Goal: Transaction & Acquisition: Purchase product/service

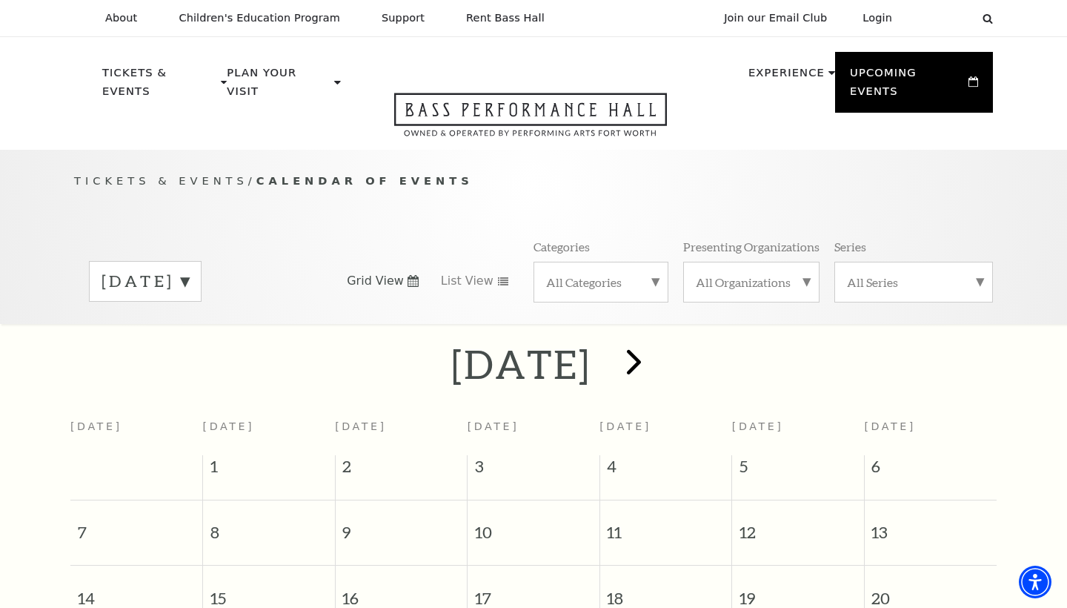
click at [655, 351] on span "next" at bounding box center [634, 361] width 42 height 42
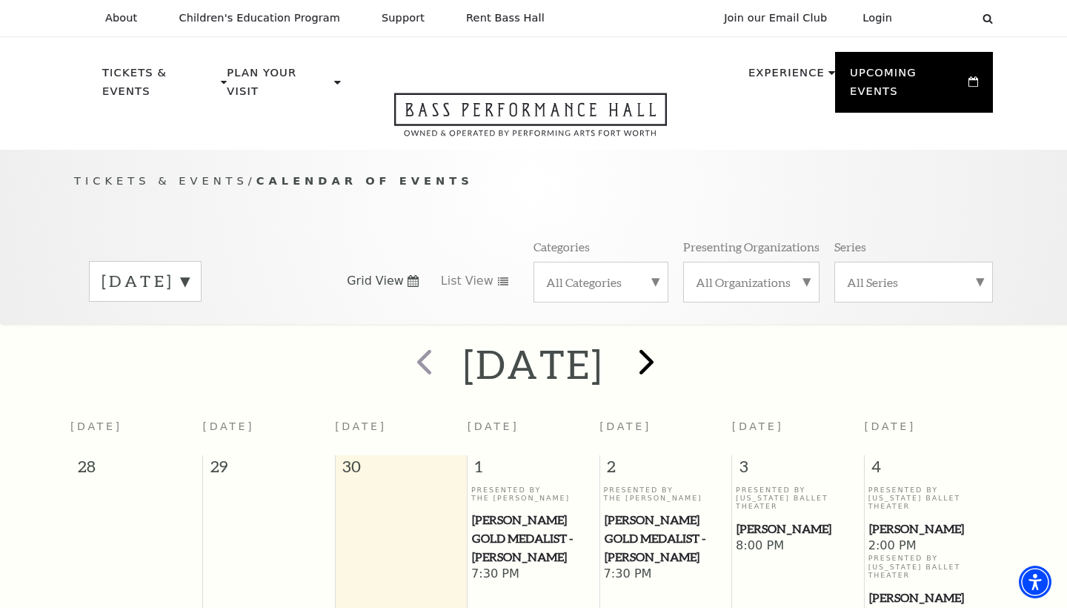
click at [668, 348] on span "next" at bounding box center [646, 361] width 42 height 42
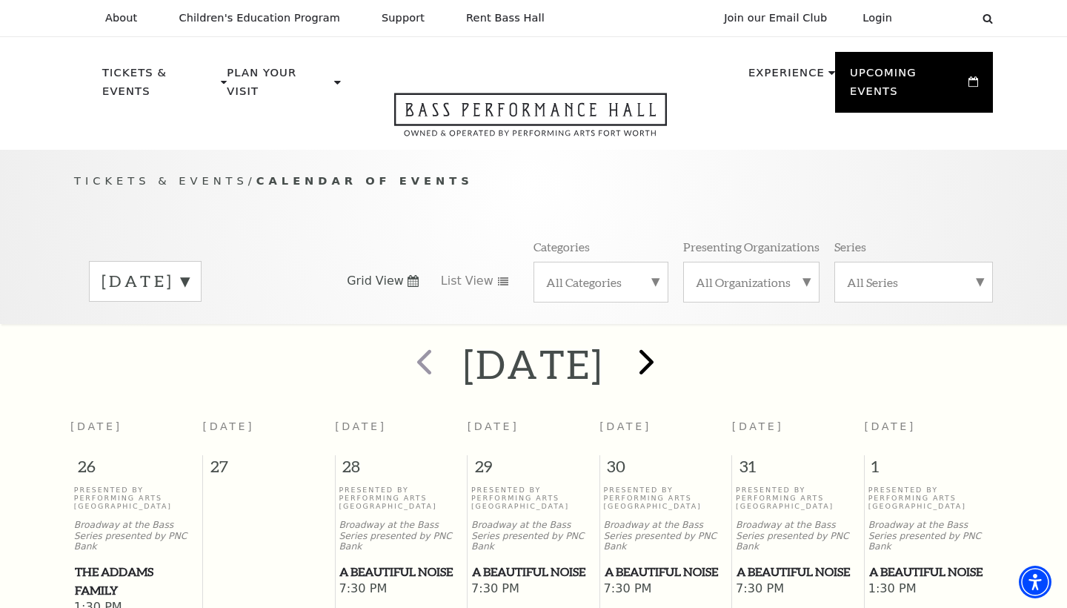
click at [668, 354] on span "next" at bounding box center [646, 361] width 42 height 42
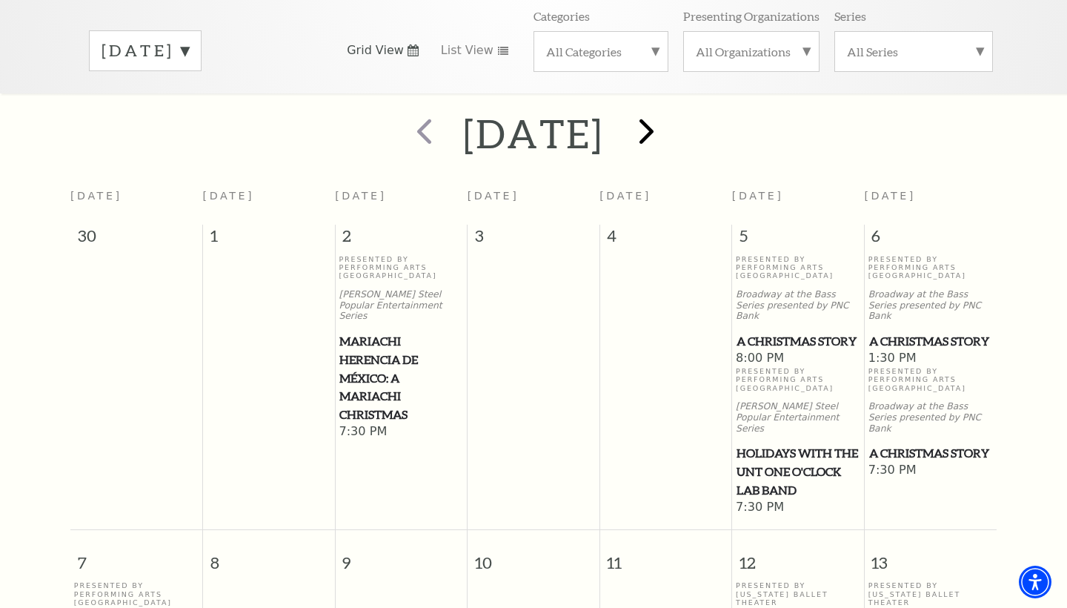
scroll to position [234, 0]
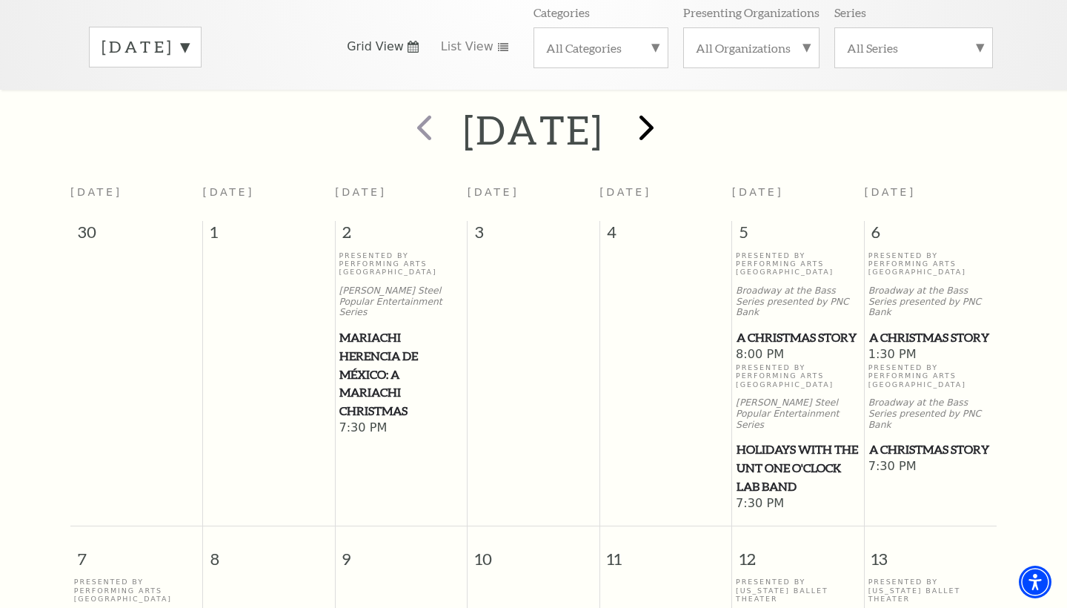
click at [668, 115] on span "next" at bounding box center [646, 127] width 42 height 42
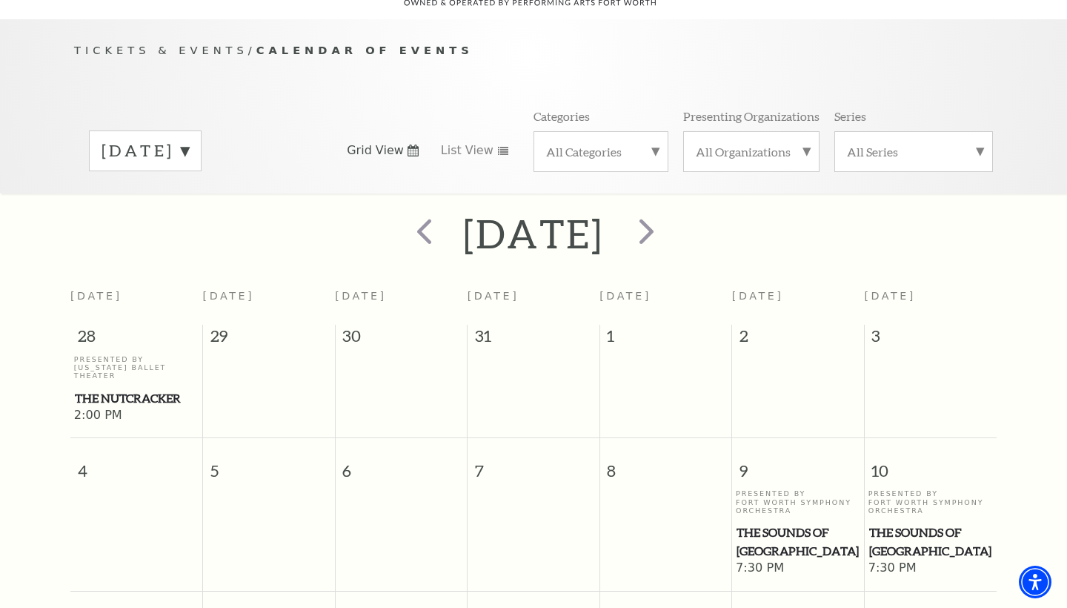
scroll to position [310, 0]
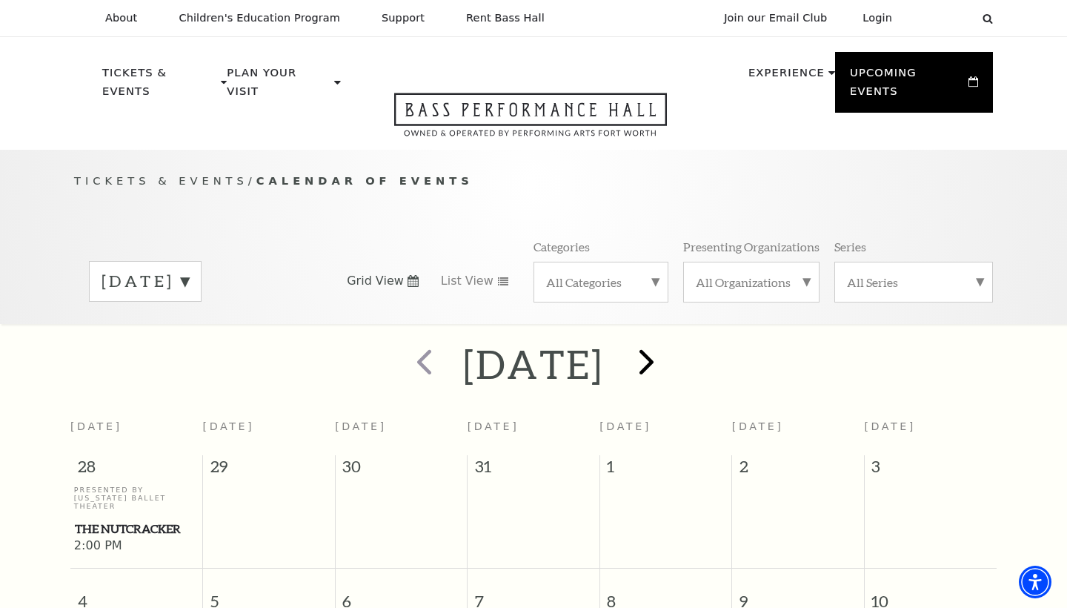
click at [668, 342] on span "next" at bounding box center [646, 361] width 42 height 42
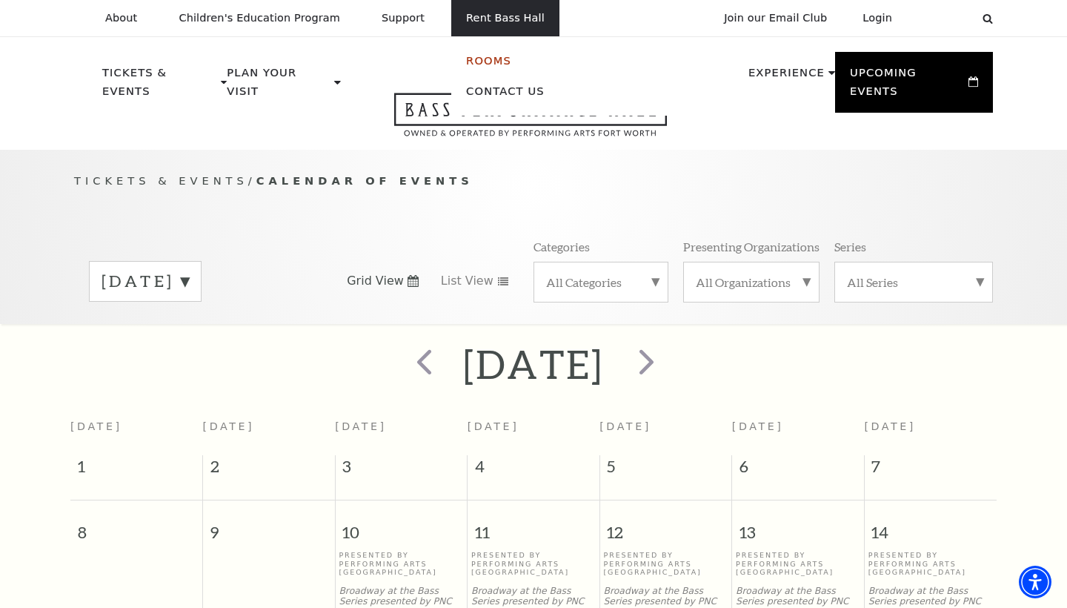
click at [487, 61] on link "Rooms" at bounding box center [488, 60] width 45 height 13
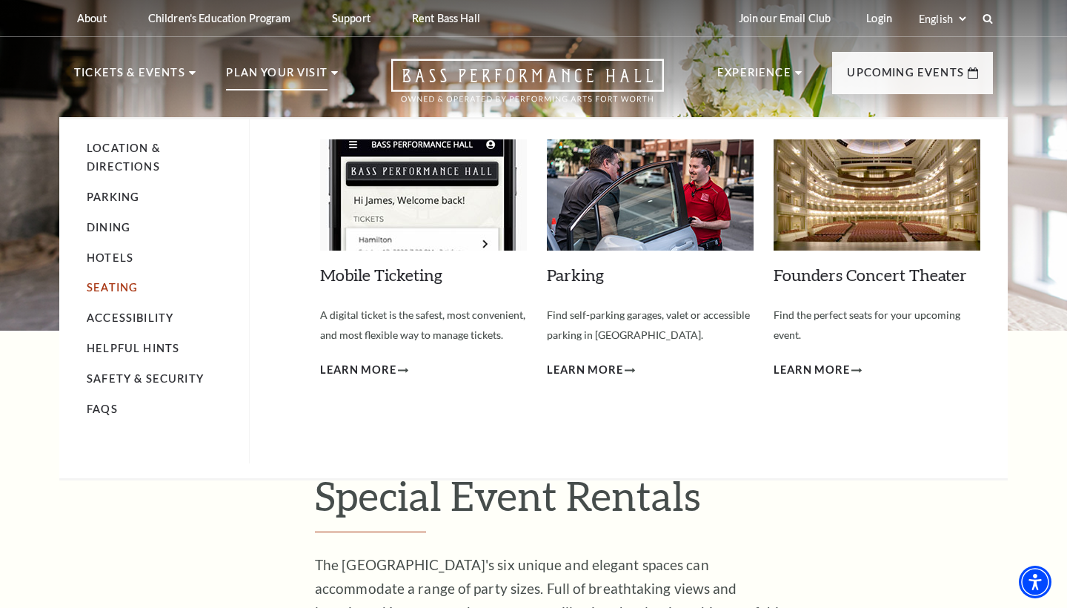
click at [110, 285] on link "Seating" at bounding box center [112, 287] width 51 height 13
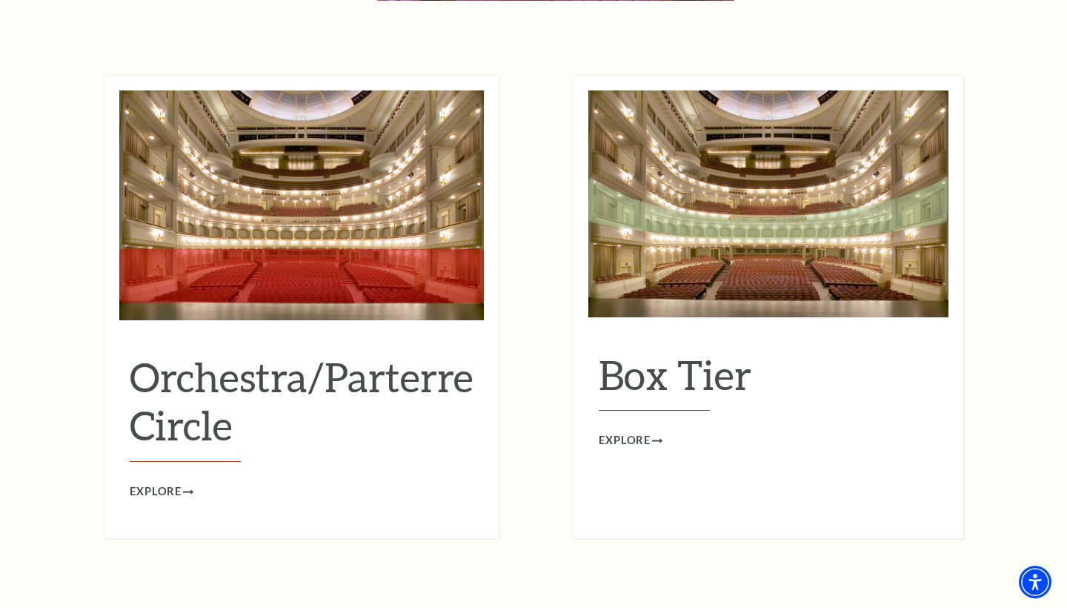
scroll to position [1323, 0]
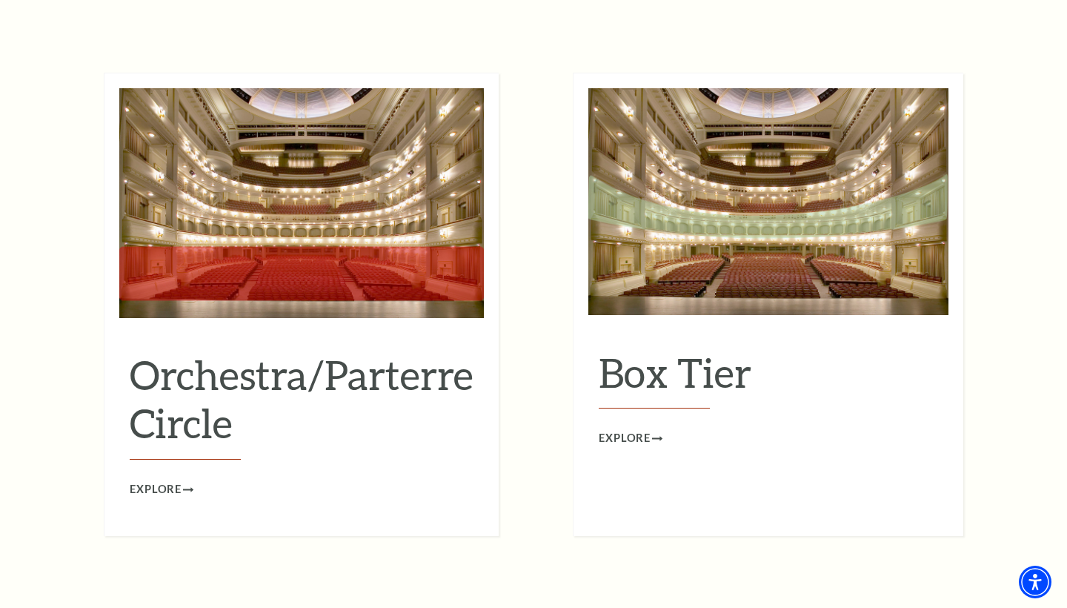
click at [252, 351] on h2 "Orchestra/Parterre Circle" at bounding box center [302, 405] width 344 height 109
click at [178, 480] on span "Explore" at bounding box center [156, 489] width 52 height 19
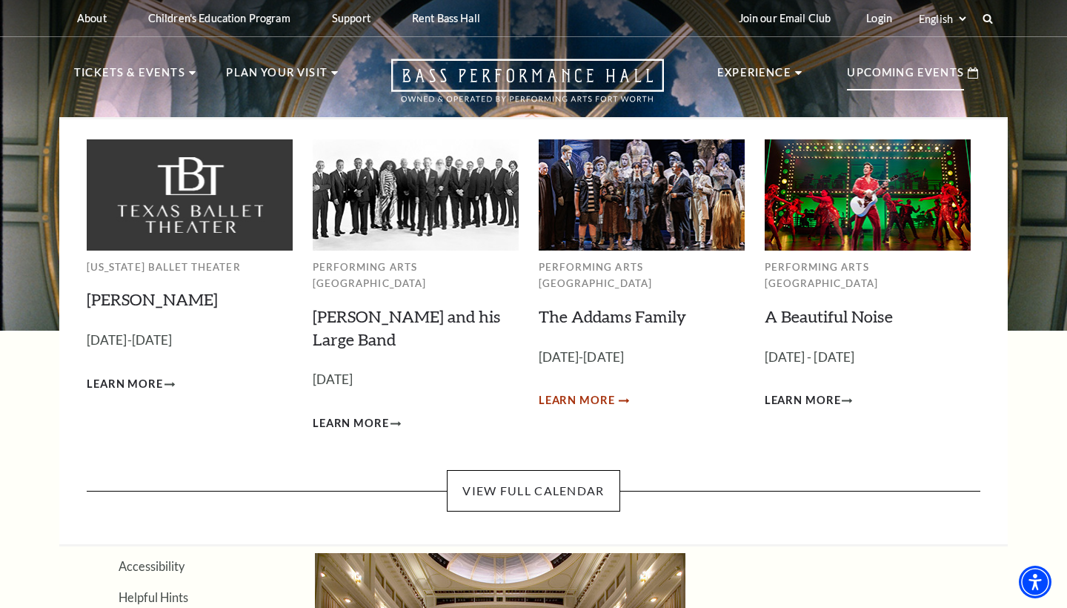
click at [595, 391] on span "Learn More" at bounding box center [577, 400] width 76 height 19
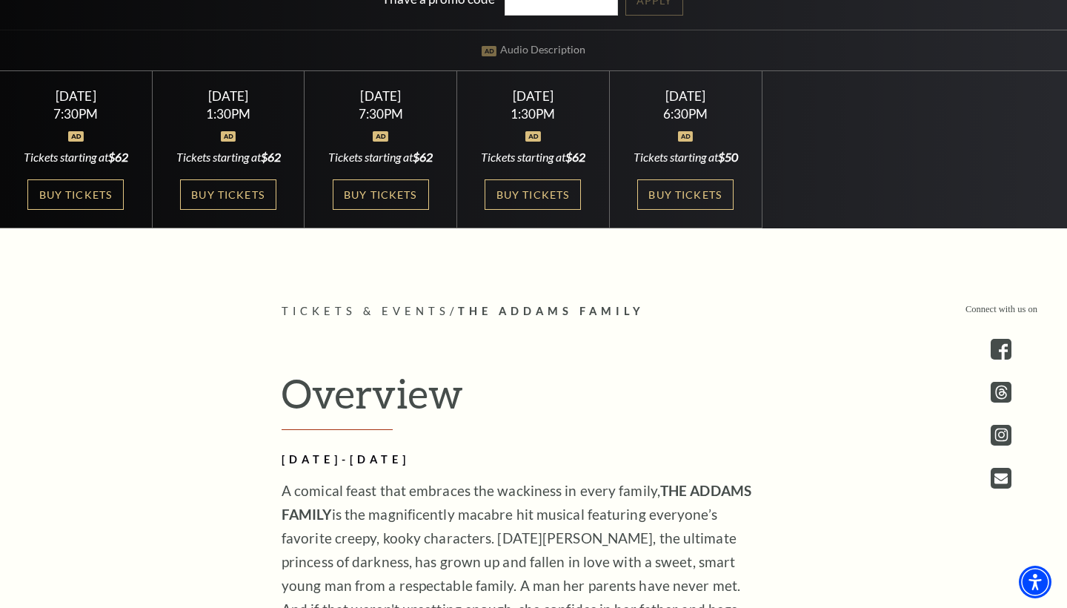
scroll to position [506, 0]
click at [674, 194] on link "Buy Tickets" at bounding box center [685, 194] width 96 height 30
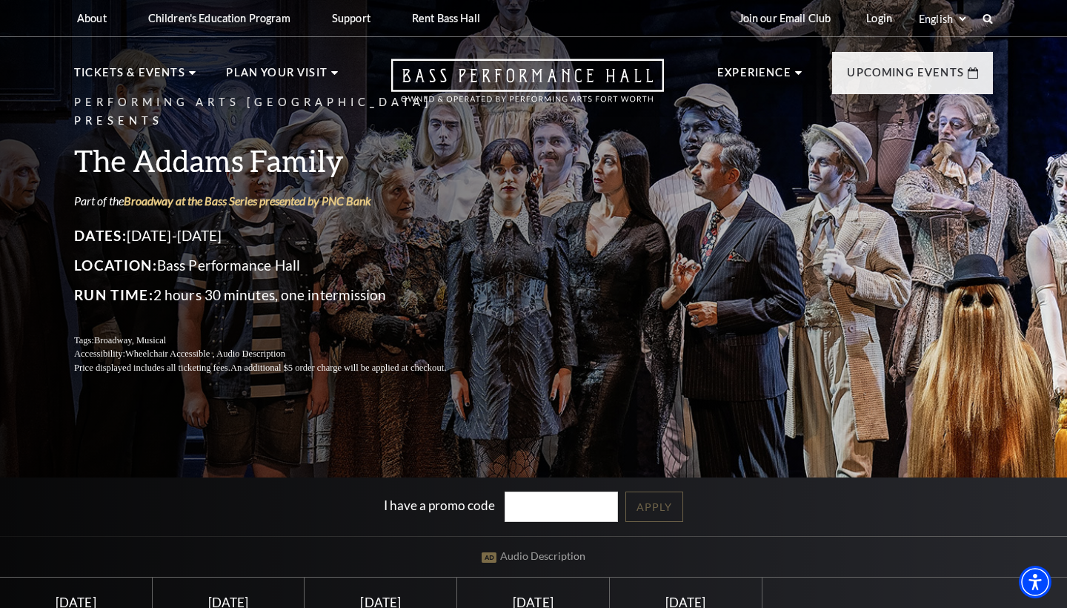
scroll to position [0, 0]
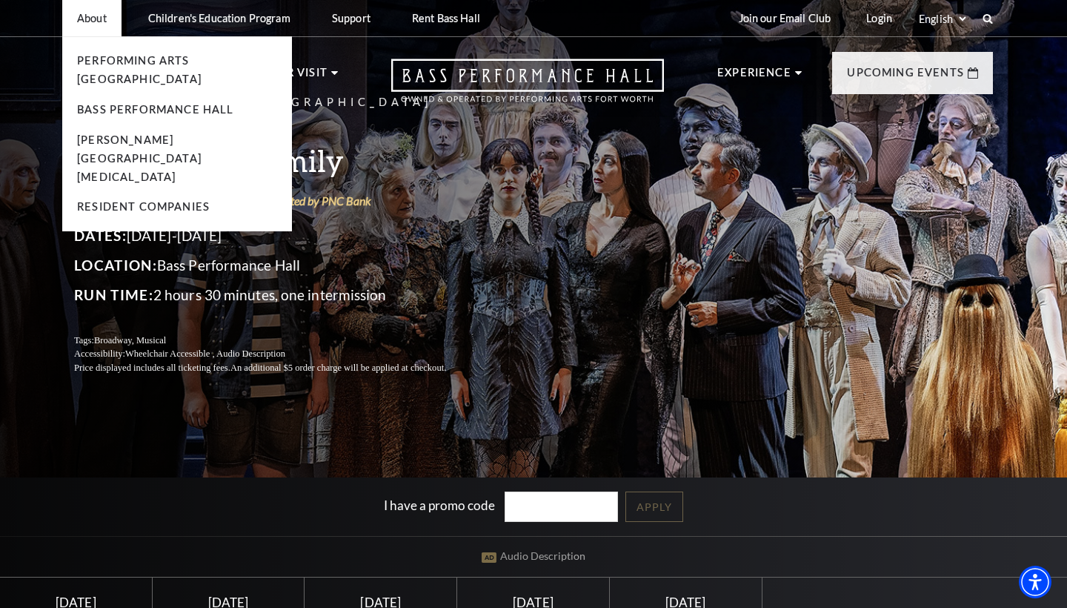
click at [103, 24] on p "About" at bounding box center [92, 18] width 30 height 13
click at [131, 64] on link "Performing Arts [GEOGRAPHIC_DATA]" at bounding box center [139, 69] width 125 height 31
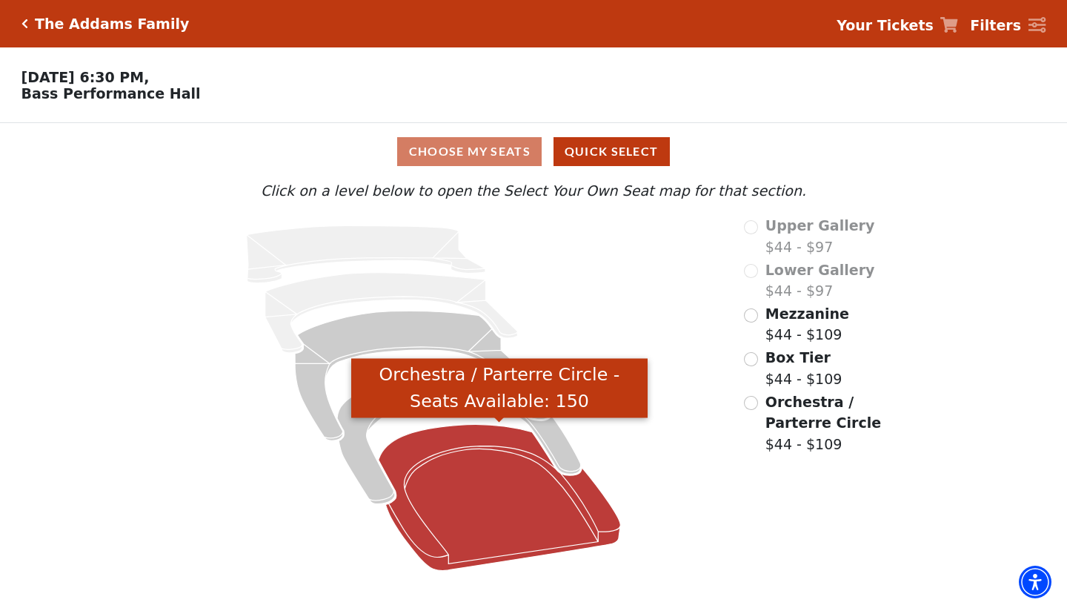
click at [506, 482] on icon "Orchestra / Parterre Circle - Seats Available: 150" at bounding box center [500, 497] width 242 height 146
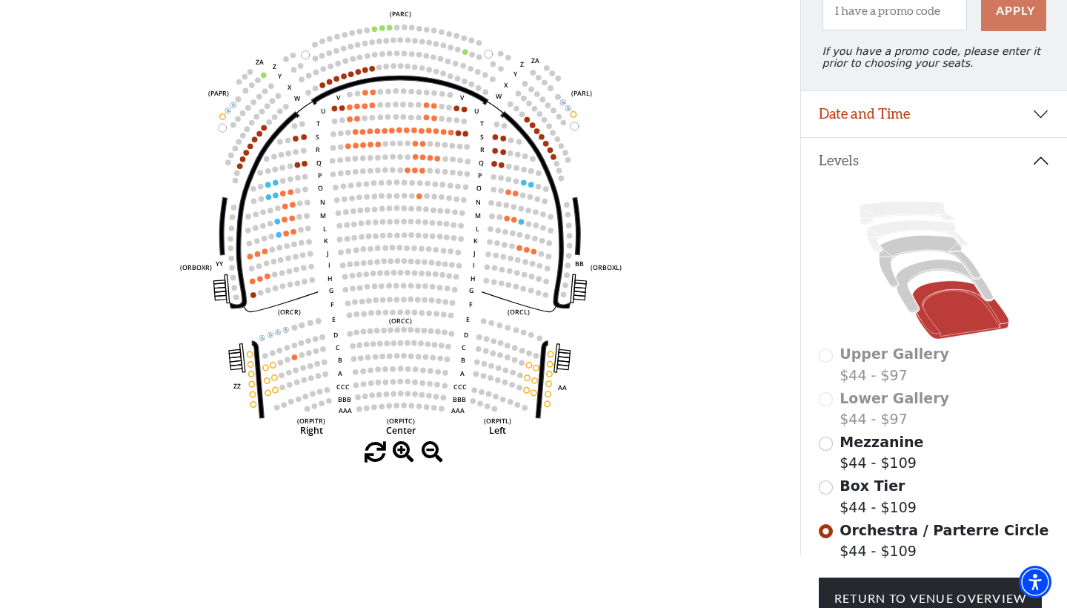
scroll to position [167, 0]
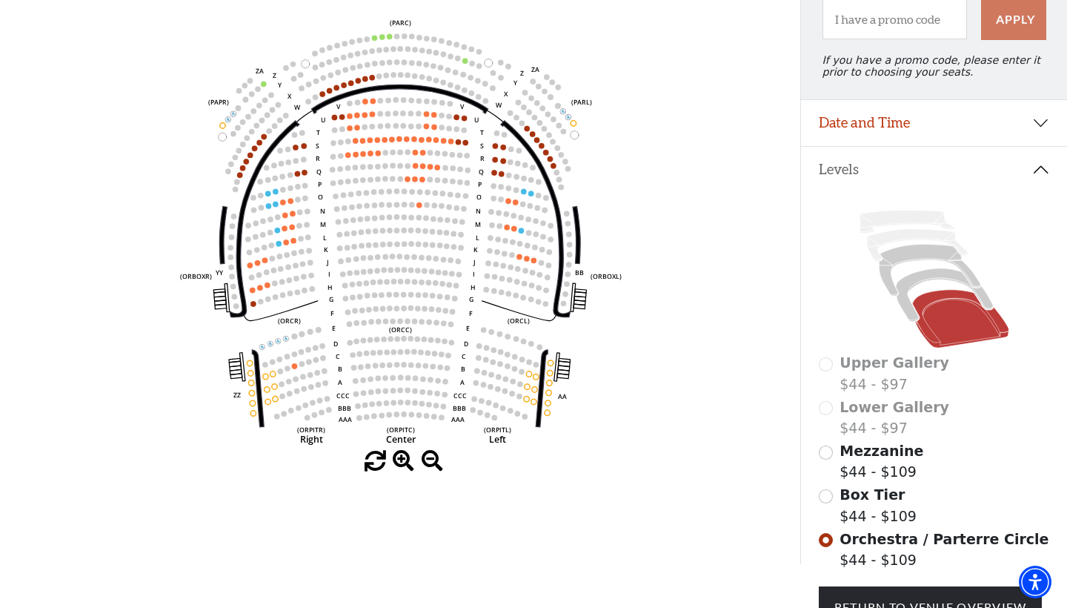
click at [879, 502] on label "Box Tier $44 - $109" at bounding box center [878, 505] width 77 height 42
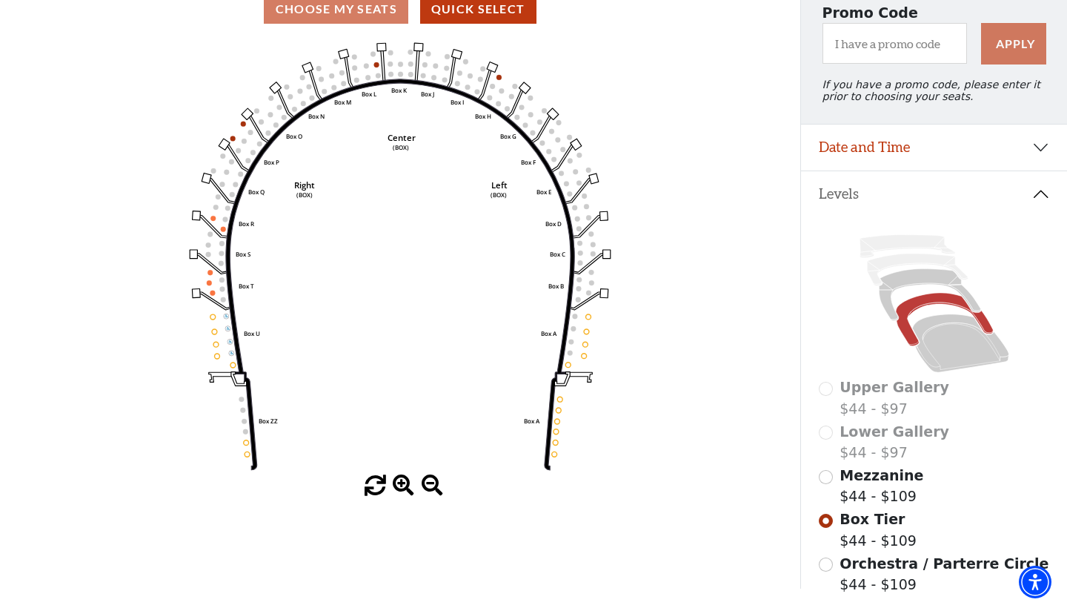
scroll to position [147, 0]
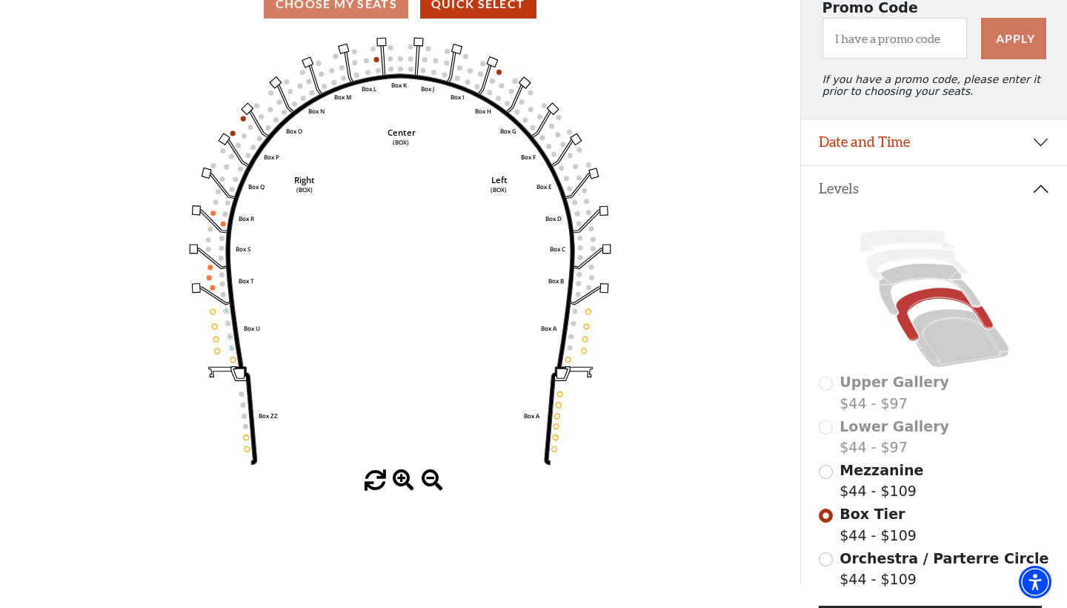
click at [828, 559] on input "Orchestra / Parterre Circle$44 - $109\a" at bounding box center [826, 559] width 14 height 14
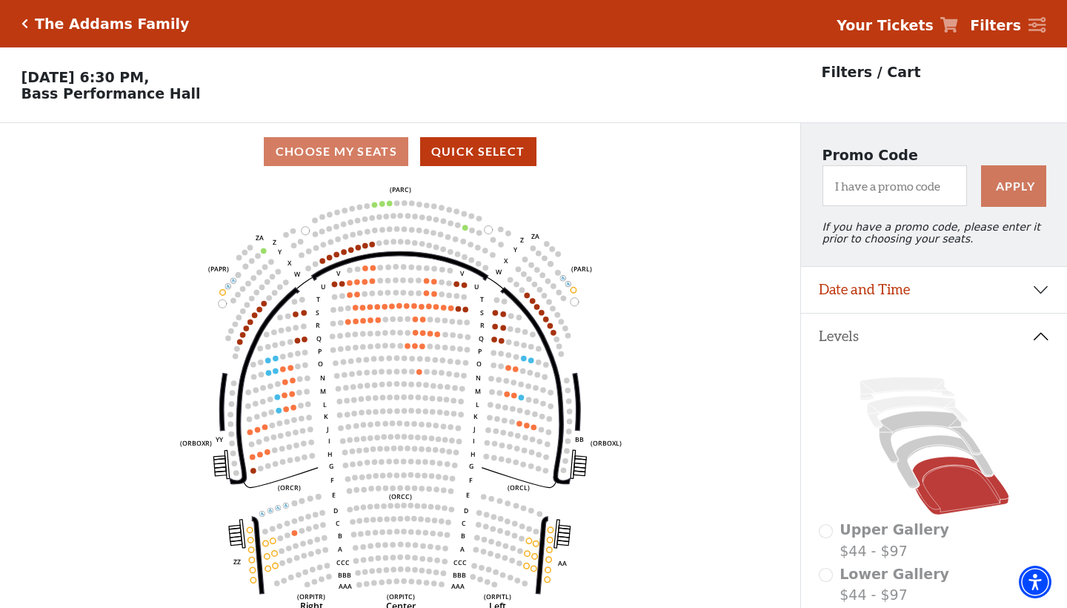
scroll to position [69, 0]
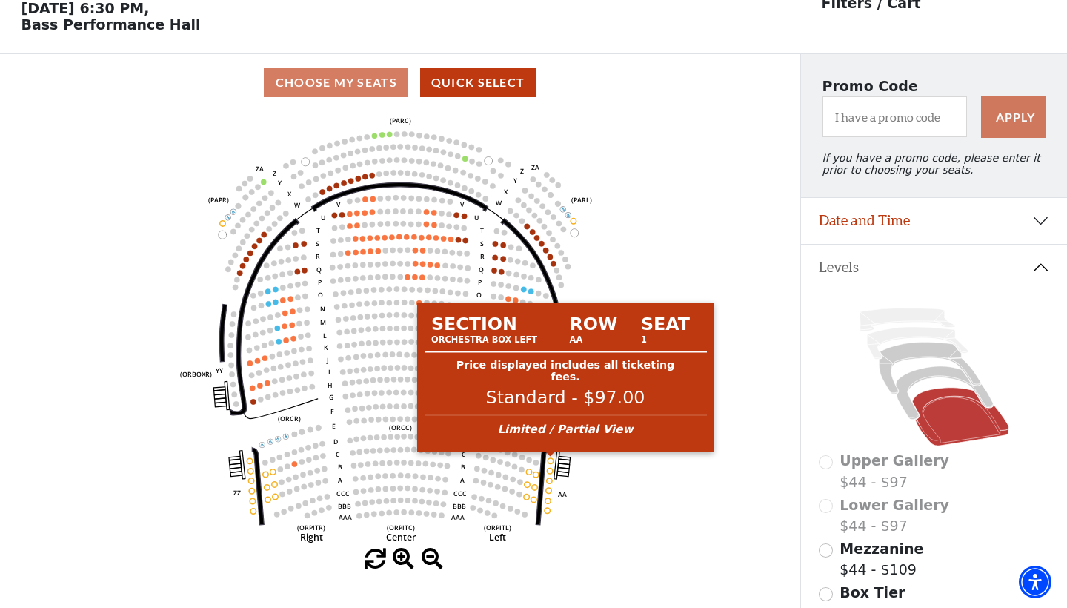
click at [550, 459] on circle at bounding box center [550, 460] width 5 height 5
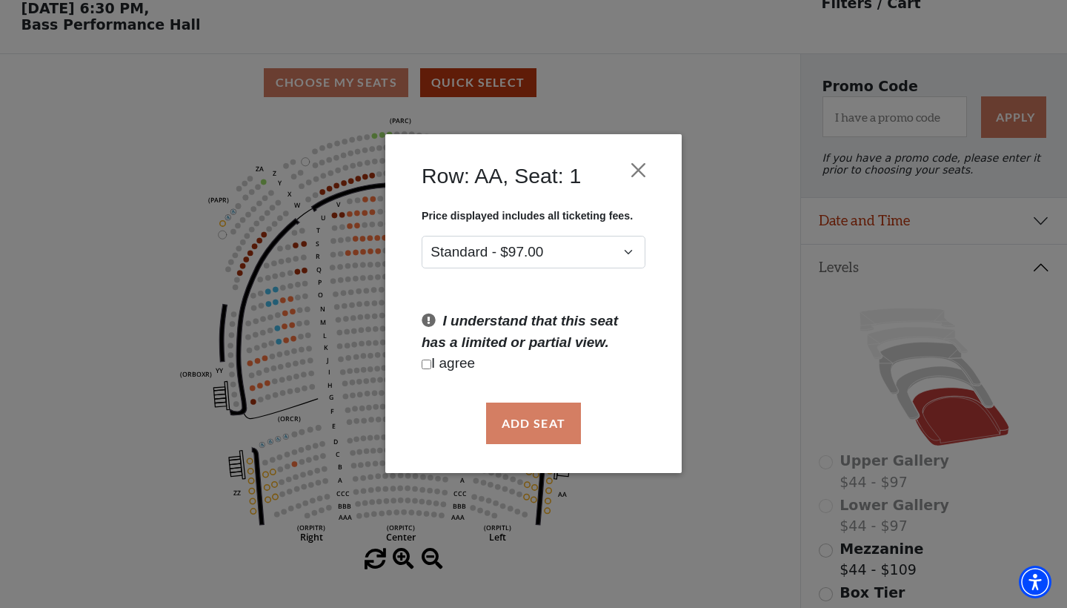
click at [591, 501] on div "Row: AA, Seat: 1 Price displayed includes all ticketing fees. Standard - $97.00…" at bounding box center [533, 304] width 1067 height 608
click at [640, 167] on button "Close" at bounding box center [639, 170] width 28 height 28
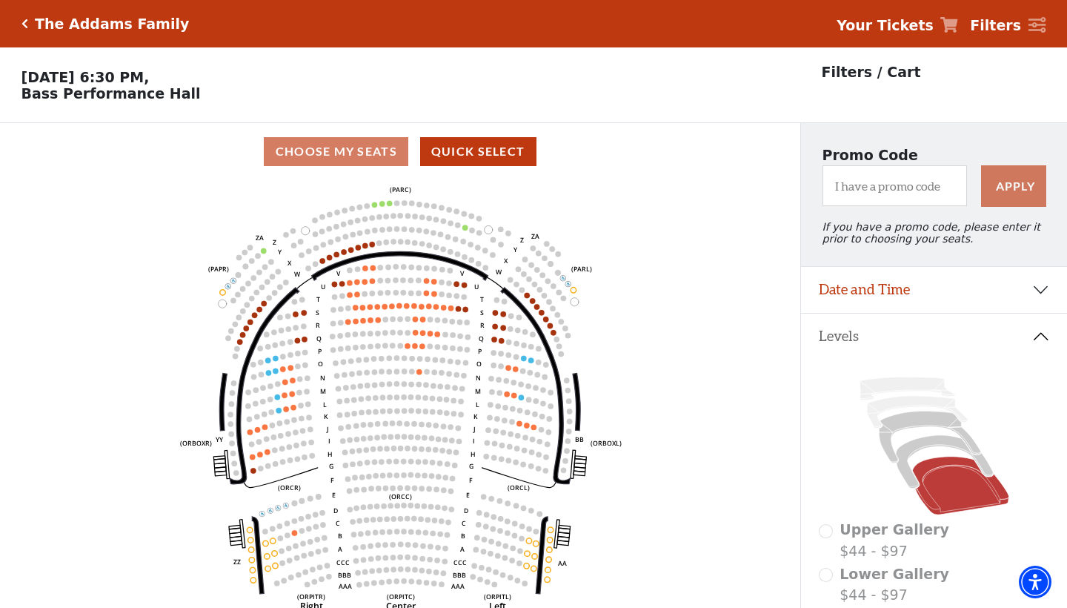
scroll to position [0, 0]
click at [53, 27] on h5 "The Addams Family" at bounding box center [112, 24] width 154 height 17
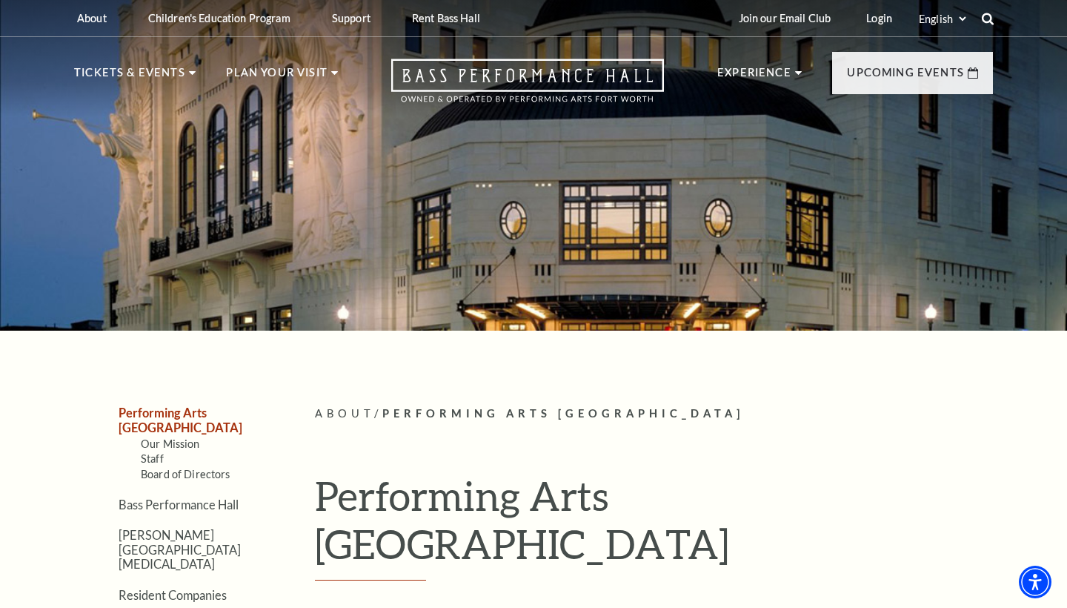
click at [992, 18] on use at bounding box center [988, 19] width 12 height 12
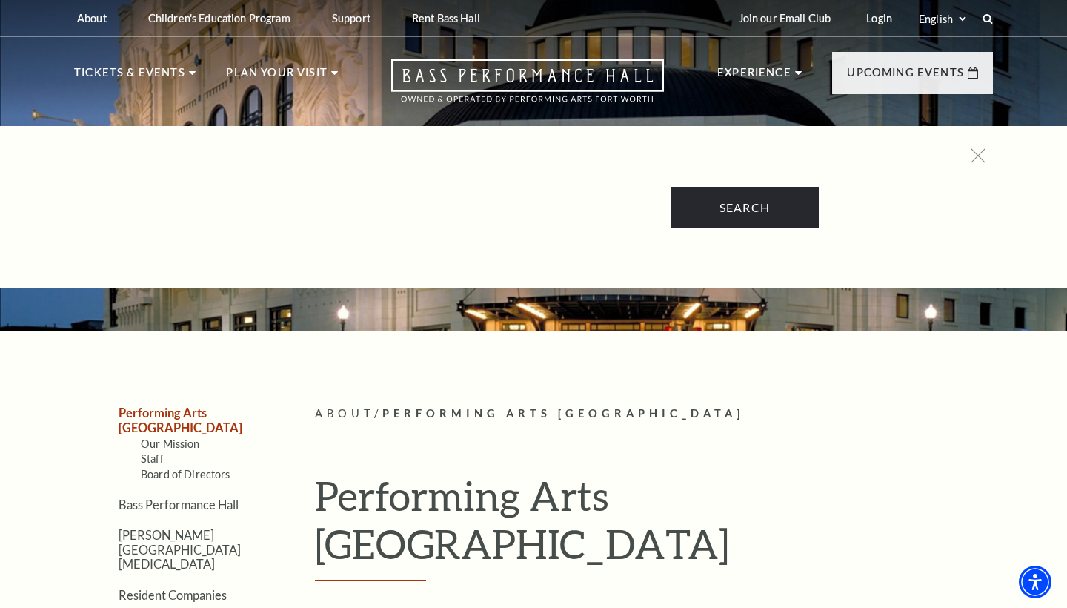
click at [413, 213] on input "Text field" at bounding box center [448, 213] width 400 height 30
type input "seating"
click at [744, 208] on input "Search" at bounding box center [745, 208] width 148 height 42
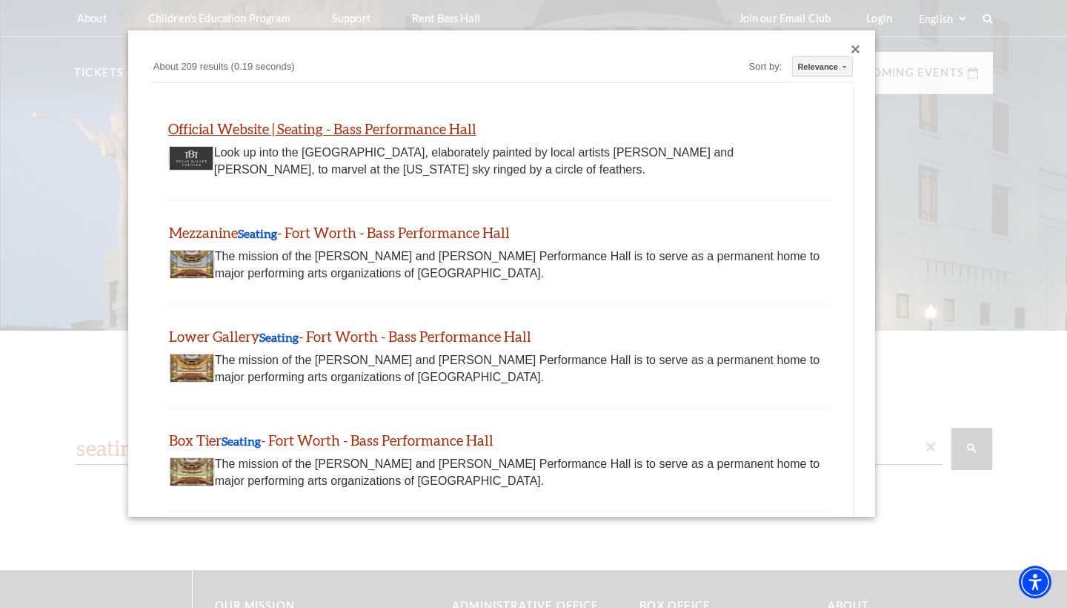
click at [423, 131] on link "Official Website | Seating - Bass Performance Hall" at bounding box center [322, 128] width 308 height 17
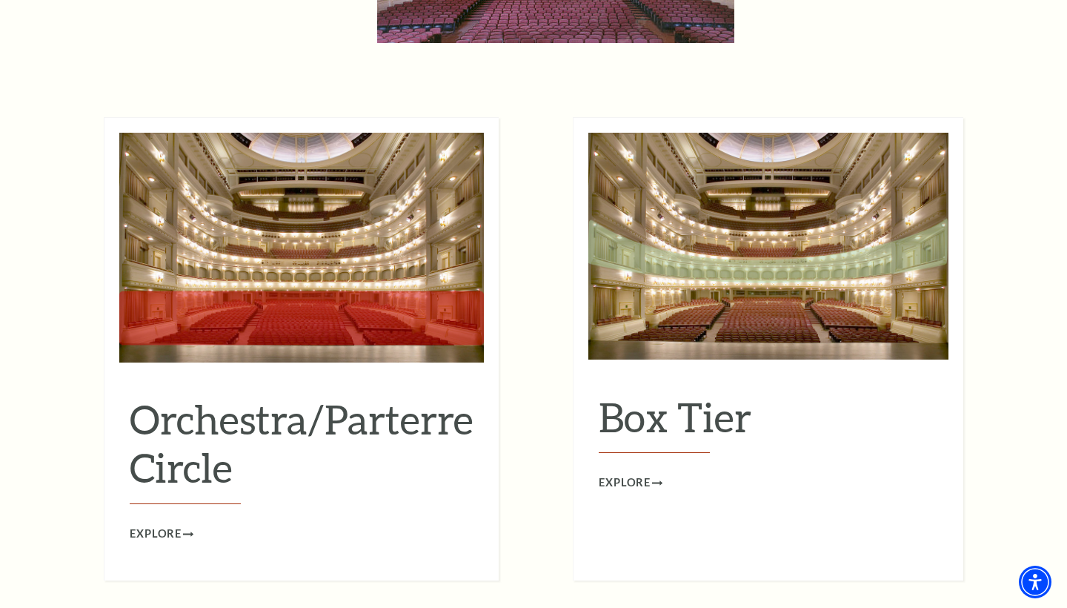
scroll to position [1278, 0]
click at [400, 395] on h2 "Orchestra/Parterre Circle" at bounding box center [302, 449] width 344 height 109
click at [171, 525] on span "Explore" at bounding box center [156, 534] width 52 height 19
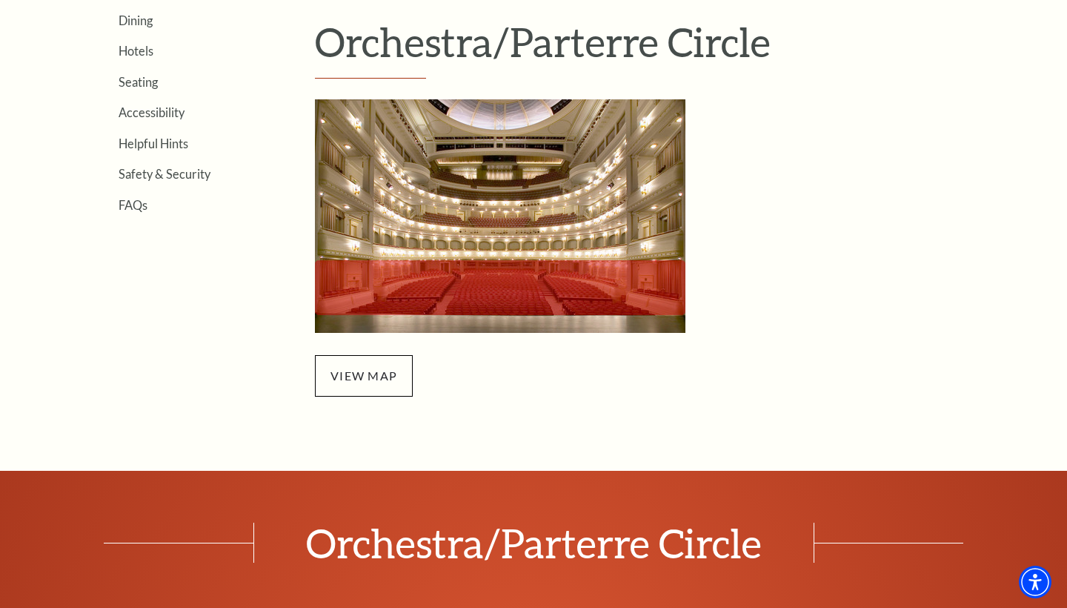
scroll to position [454, 0]
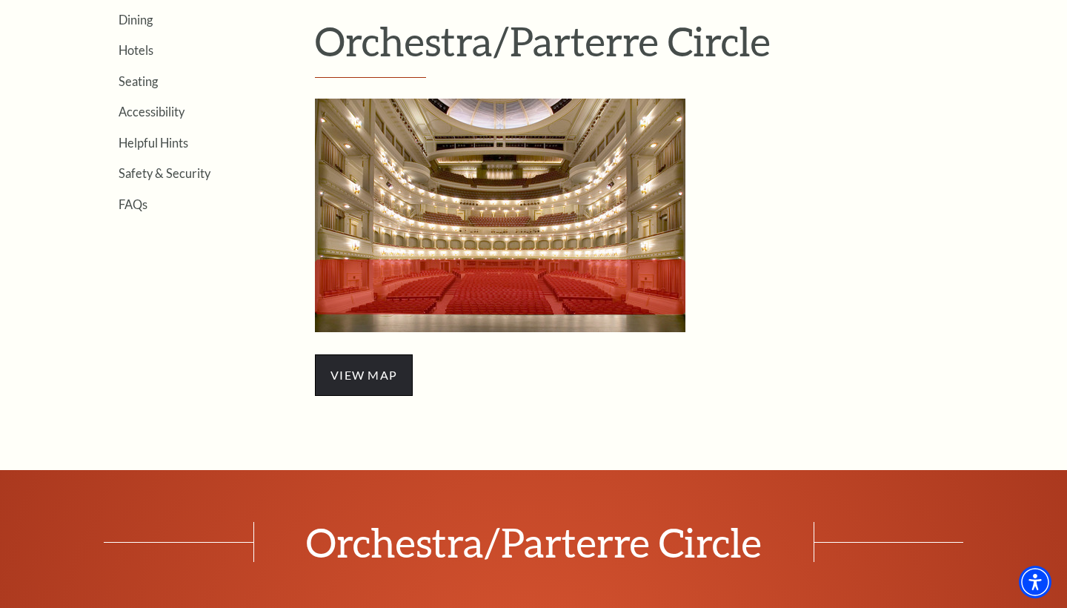
click at [377, 367] on span "view map" at bounding box center [364, 375] width 98 height 42
